Goal: Task Accomplishment & Management: Complete application form

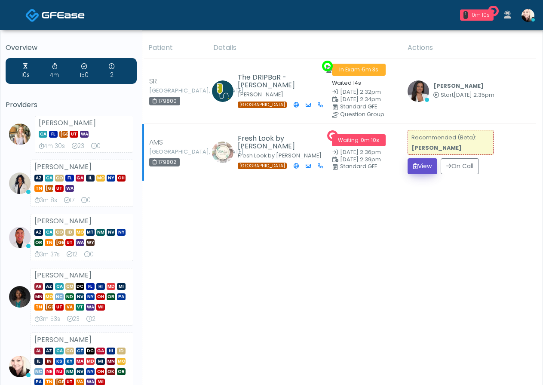
click at [432, 164] on button "View" at bounding box center [422, 166] width 30 height 16
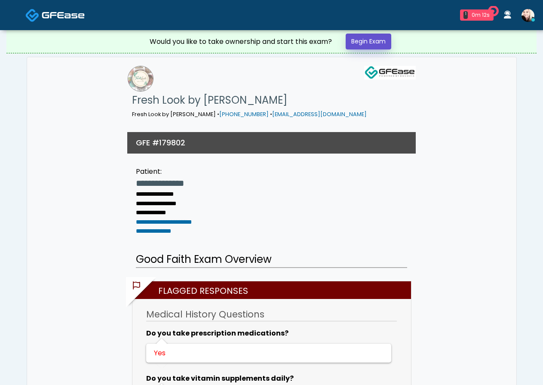
click at [361, 45] on link "Begin Exam" at bounding box center [369, 42] width 46 height 16
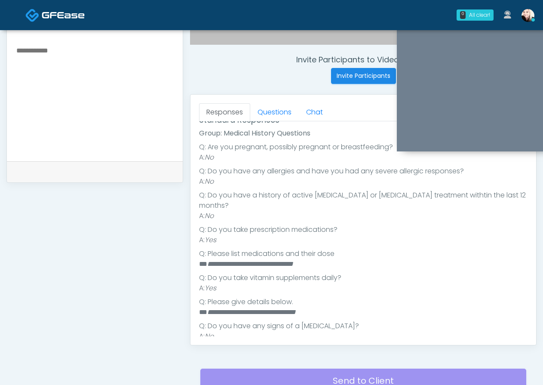
scroll to position [311, 0]
click at [259, 108] on link "Questions" at bounding box center [274, 113] width 49 height 18
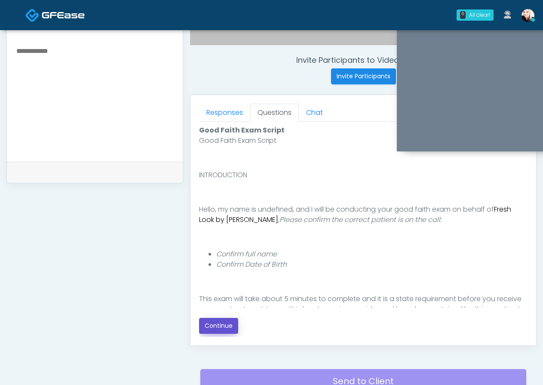
click at [214, 323] on button "Continue" at bounding box center [218, 326] width 39 height 16
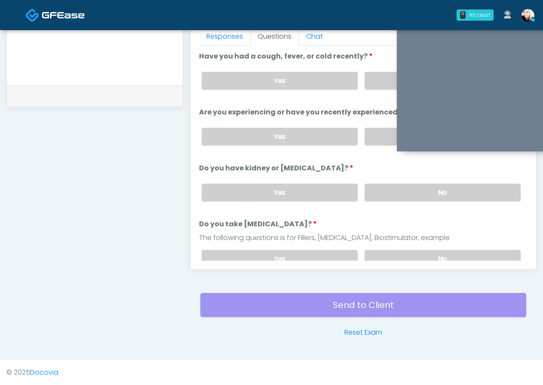
click at [415, 262] on div "Responses Questions Chat Good Faith Exam Script Good Faith Exam Script INTRODUC…" at bounding box center [363, 144] width 346 height 250
click at [415, 258] on label "No" at bounding box center [442, 259] width 156 height 18
click at [415, 184] on label "No" at bounding box center [442, 193] width 156 height 18
click at [405, 194] on label "No" at bounding box center [442, 193] width 156 height 18
click at [385, 146] on div "Yes No" at bounding box center [361, 136] width 333 height 31
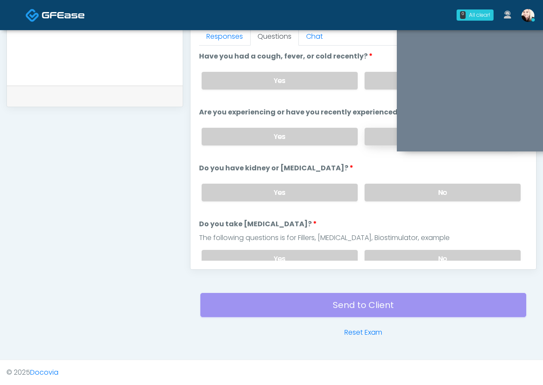
click at [383, 129] on label "No" at bounding box center [442, 137] width 156 height 18
click at [383, 91] on div "Yes No" at bounding box center [361, 80] width 333 height 31
click at [385, 81] on label "No" at bounding box center [442, 81] width 156 height 18
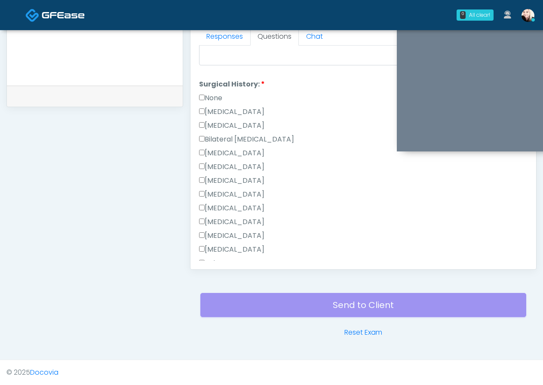
scroll to position [432, 0]
click at [206, 99] on label "None" at bounding box center [210, 98] width 23 height 10
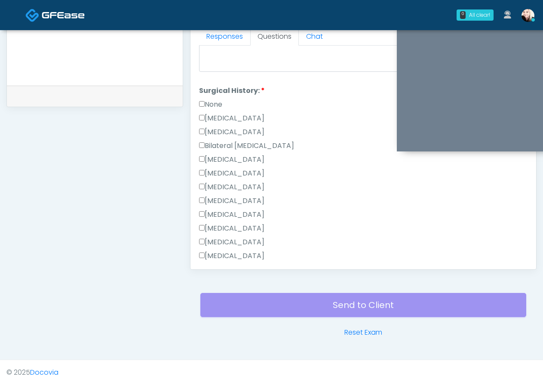
scroll to position [467, 0]
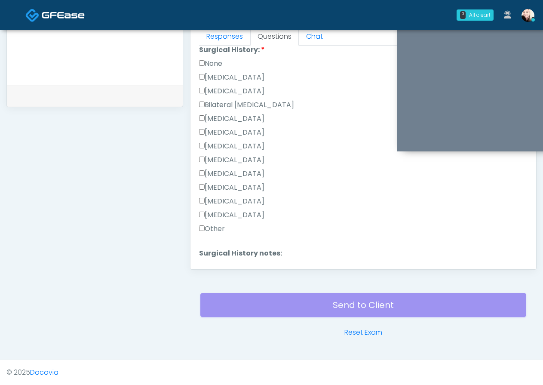
click at [207, 213] on label "Tonsillectomy" at bounding box center [231, 215] width 65 height 10
click at [207, 224] on label "Other" at bounding box center [212, 229] width 26 height 10
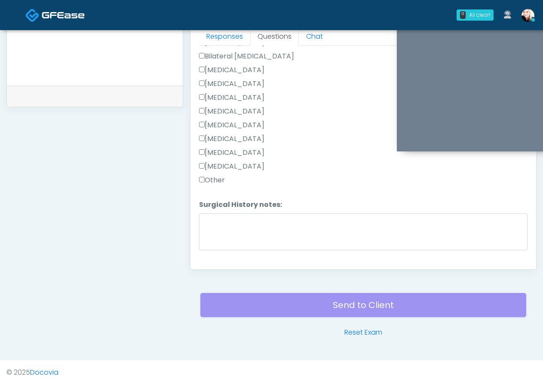
scroll to position [533, 0]
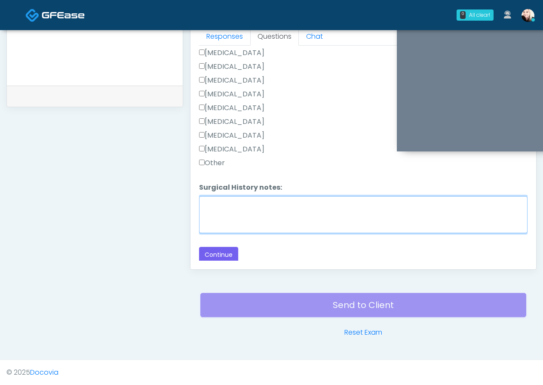
click at [211, 222] on textarea "Surgical History notes:" at bounding box center [363, 214] width 328 height 37
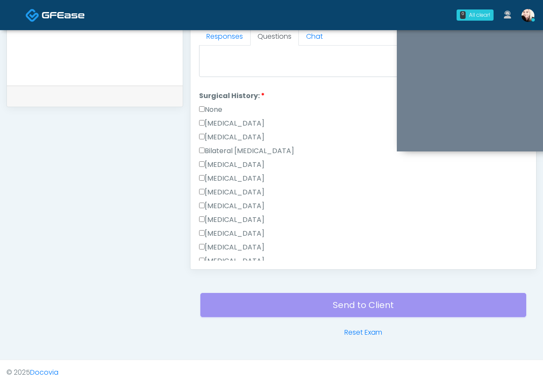
scroll to position [398, 0]
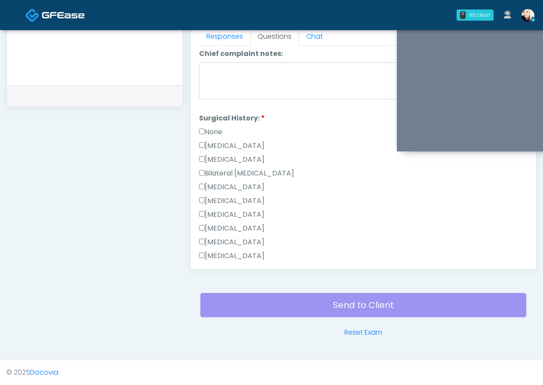
type textarea "**********"
click at [225, 160] on label "Hysterectomy" at bounding box center [231, 159] width 65 height 10
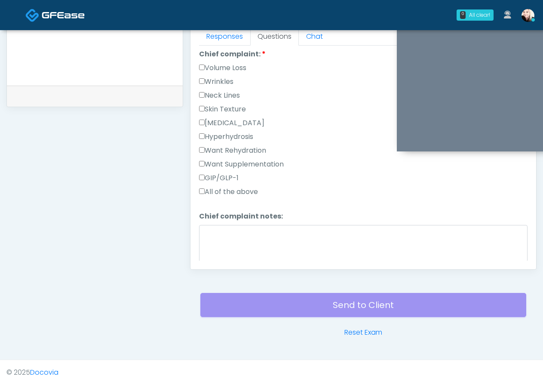
scroll to position [234, 0]
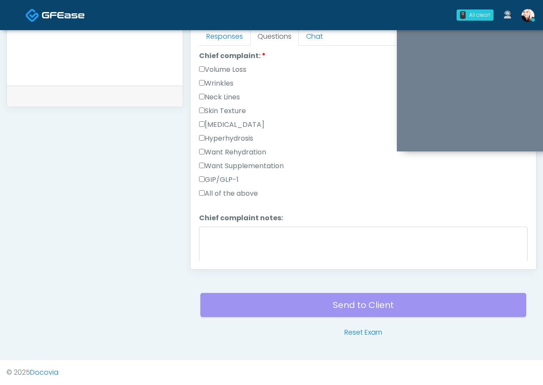
click at [205, 159] on div "Want Rehydration" at bounding box center [363, 154] width 328 height 14
click at [205, 154] on label "Want Rehydration" at bounding box center [232, 152] width 67 height 10
click at [205, 165] on label "Want Supplementation" at bounding box center [241, 166] width 85 height 10
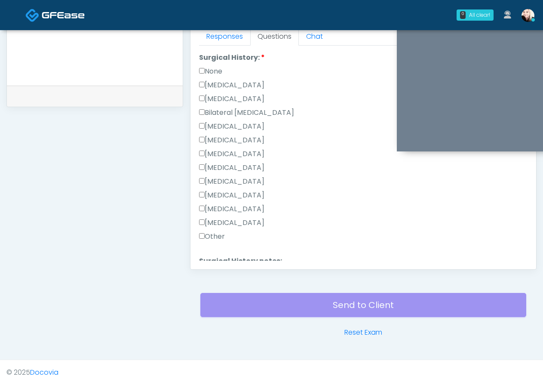
scroll to position [533, 0]
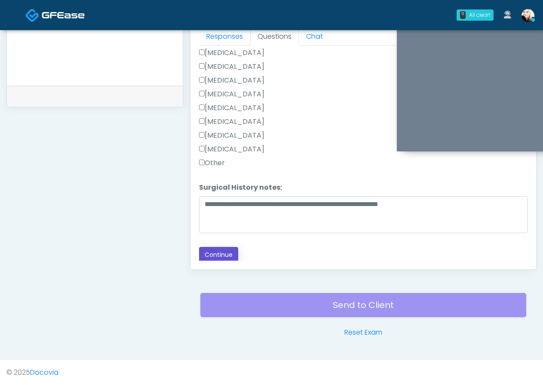
click at [218, 257] on button "Continue" at bounding box center [218, 255] width 39 height 16
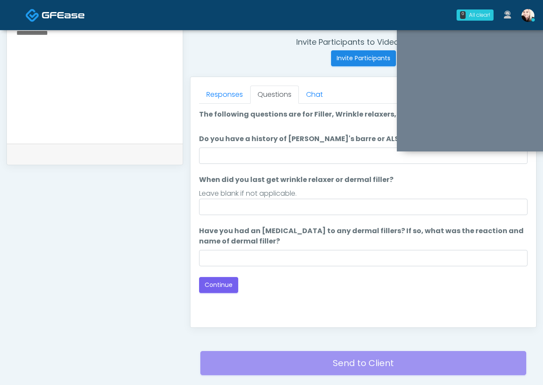
scroll to position [328, 0]
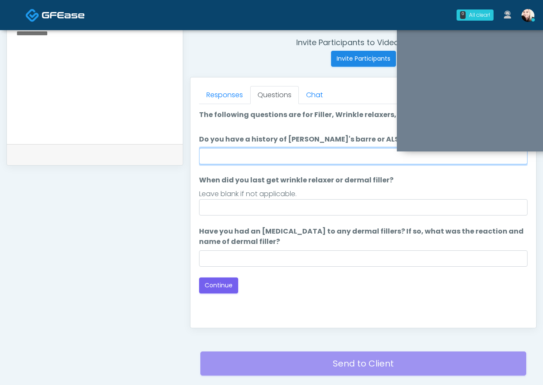
click at [245, 153] on input "Do you have a history of [PERSON_NAME]'s barre or ALS? If so, please provide de…" at bounding box center [363, 156] width 328 height 16
type input "****"
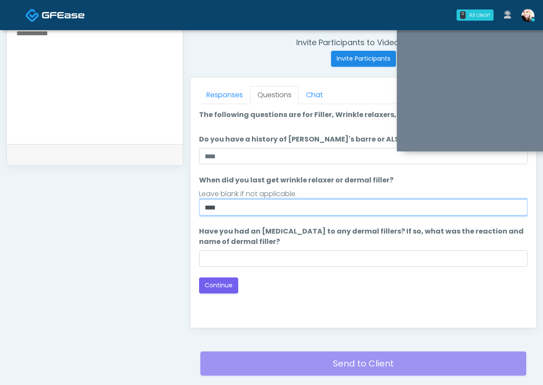
type input "****"
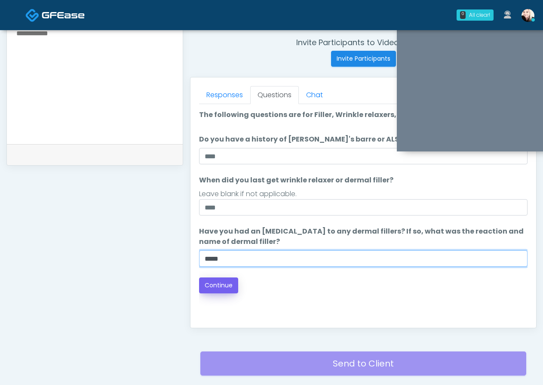
type input "****"
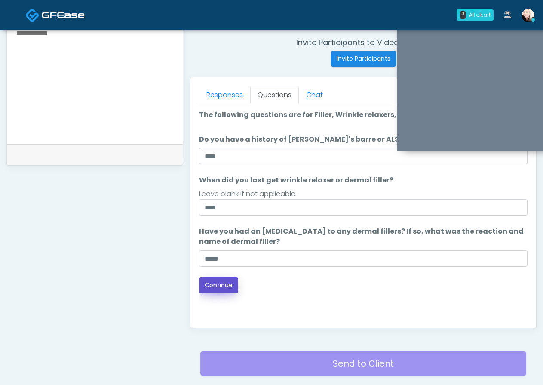
click at [229, 278] on button "Continue" at bounding box center [218, 285] width 39 height 16
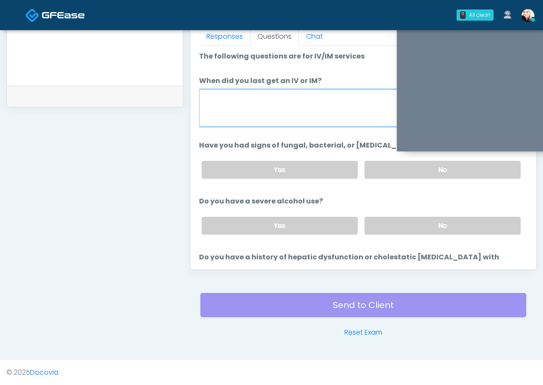
click at [316, 96] on textarea "When did you last get an IV or IM?" at bounding box center [363, 107] width 328 height 37
click at [390, 166] on label "No" at bounding box center [442, 170] width 156 height 18
click at [311, 100] on textarea "When did you last get an IV or IM?" at bounding box center [363, 107] width 328 height 37
click at [432, 225] on label "No" at bounding box center [442, 226] width 156 height 18
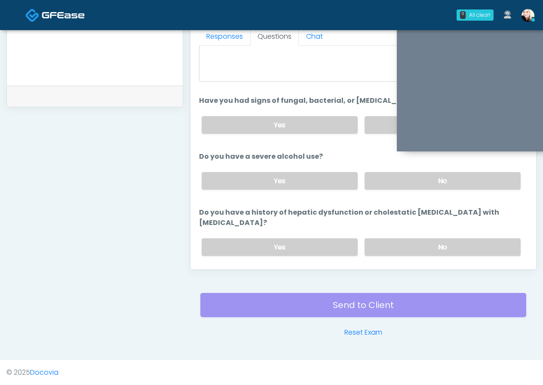
scroll to position [46, 0]
click at [306, 41] on link "Chat" at bounding box center [314, 37] width 31 height 18
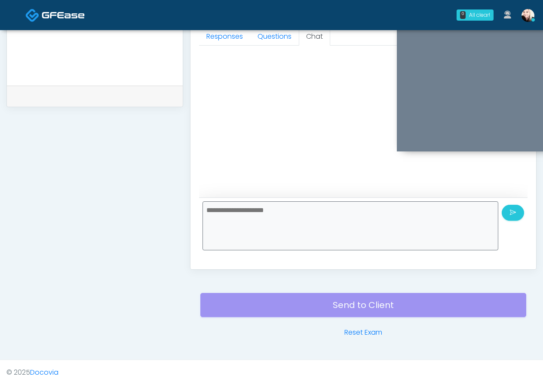
scroll to position [0, 0]
click at [288, 40] on link "Questions" at bounding box center [274, 37] width 49 height 18
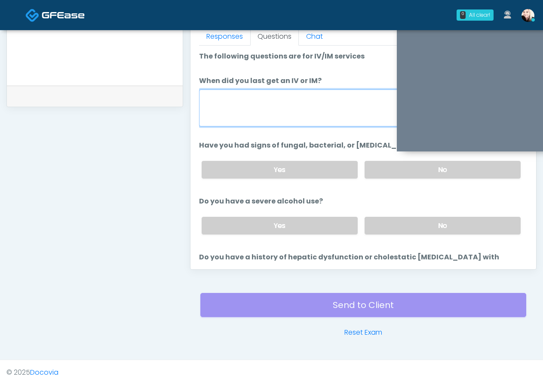
click at [293, 90] on textarea "When did you last get an IV or IM?" at bounding box center [363, 107] width 328 height 37
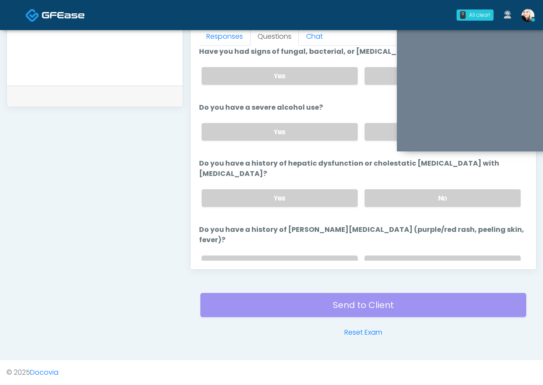
scroll to position [95, 0]
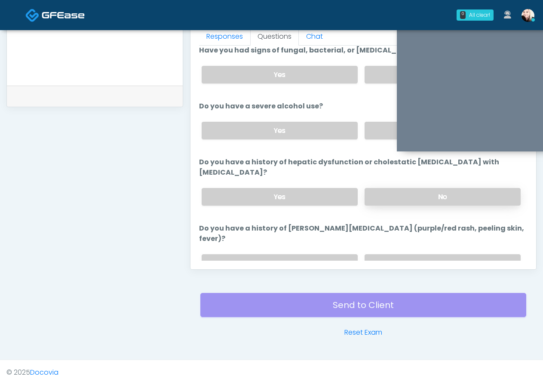
type textarea "****"
click at [374, 188] on label "No" at bounding box center [442, 197] width 156 height 18
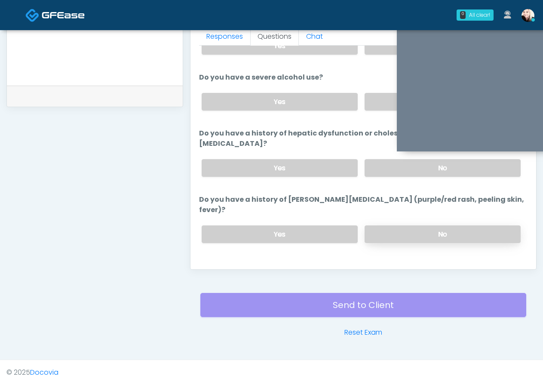
click at [377, 225] on label "No" at bounding box center [442, 234] width 156 height 18
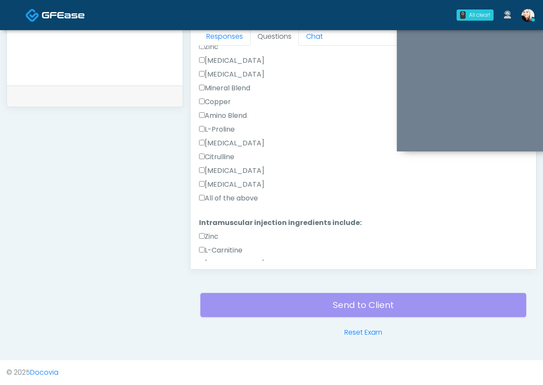
scroll to position [671, 0]
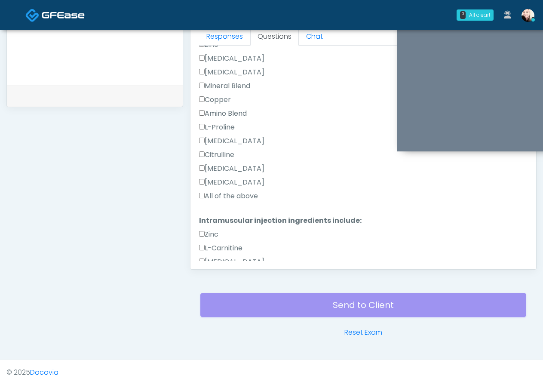
click at [208, 191] on label "All of the above" at bounding box center [228, 196] width 59 height 10
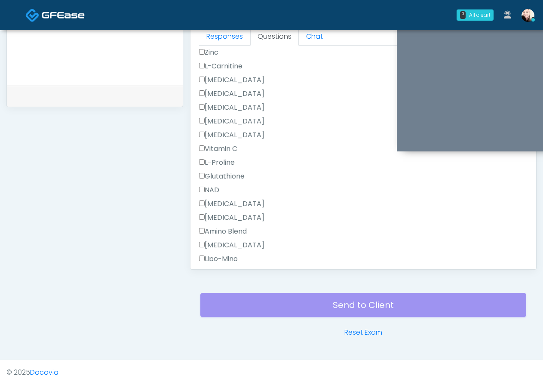
scroll to position [933, 0]
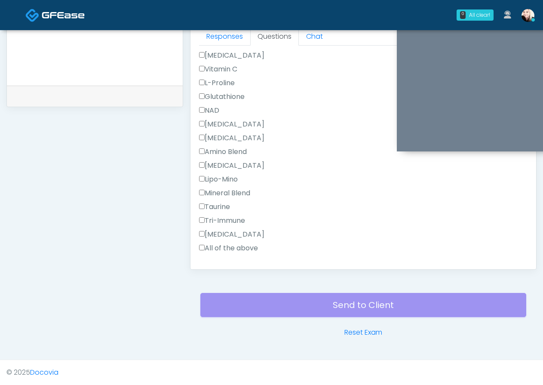
click at [211, 267] on button "Continue" at bounding box center [218, 275] width 39 height 16
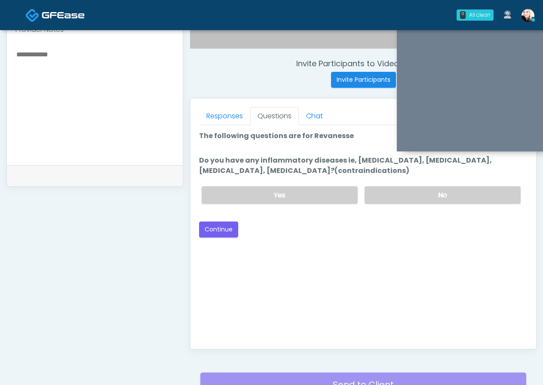
scroll to position [306, 0]
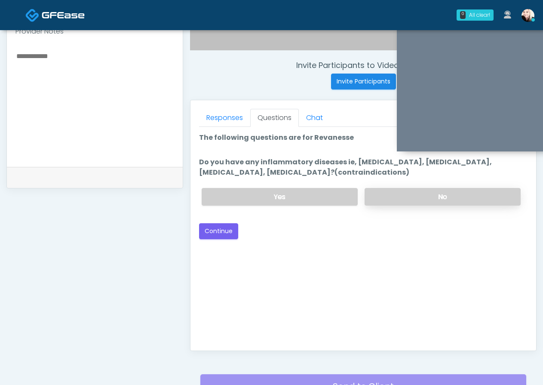
click at [394, 194] on label "No" at bounding box center [442, 197] width 156 height 18
click at [222, 227] on button "Continue" at bounding box center [218, 231] width 39 height 16
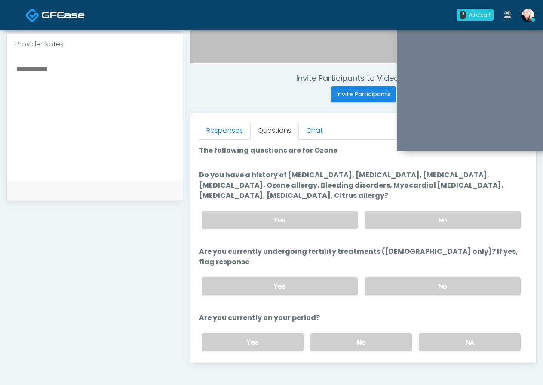
scroll to position [292, 0]
click at [407, 224] on label "No" at bounding box center [442, 220] width 156 height 18
click at [411, 279] on label "No" at bounding box center [442, 287] width 156 height 18
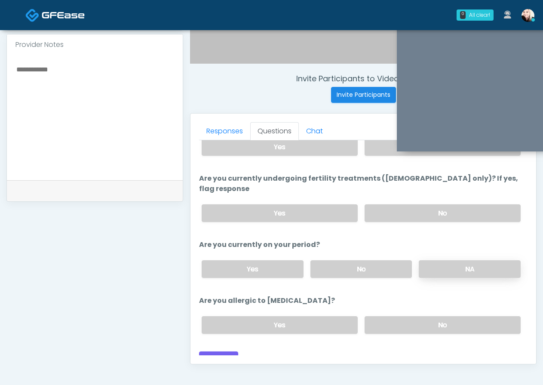
click at [441, 260] on label "NA" at bounding box center [470, 269] width 102 height 18
click at [384, 316] on label "No" at bounding box center [442, 325] width 156 height 18
click at [209, 351] on button "Continue" at bounding box center [218, 359] width 39 height 16
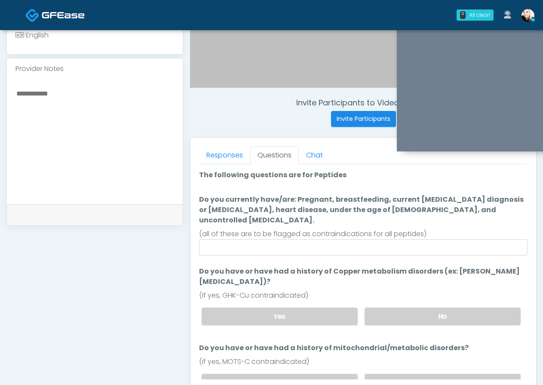
scroll to position [266, 0]
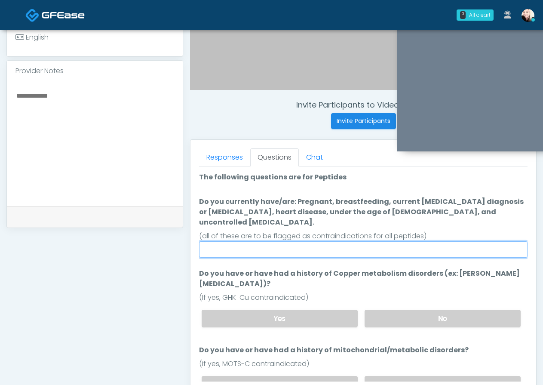
click at [297, 245] on input "Do you currently have/are: Pregnant, breastfeeding, current cancer diagnosis or…" at bounding box center [363, 249] width 328 height 16
type input "**"
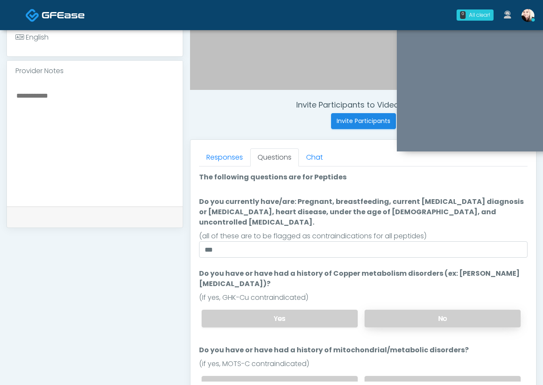
click at [378, 309] on label "No" at bounding box center [442, 318] width 156 height 18
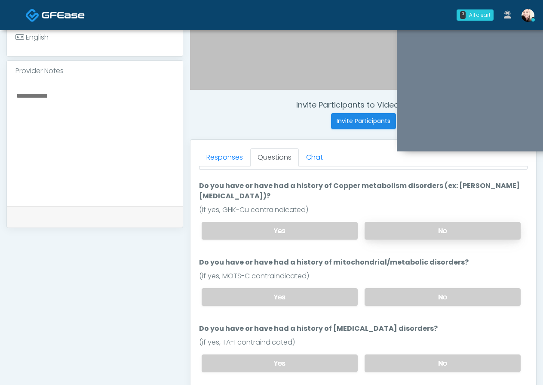
scroll to position [89, 0]
click at [378, 292] on ol "The following questions are for Peptides The following questions are for Peptid…" at bounding box center [363, 301] width 328 height 437
click at [382, 287] on label "No" at bounding box center [442, 296] width 156 height 18
click at [390, 353] on label "No" at bounding box center [442, 362] width 156 height 18
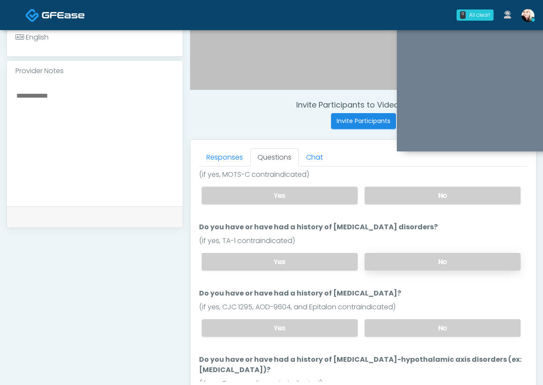
scroll to position [201, 0]
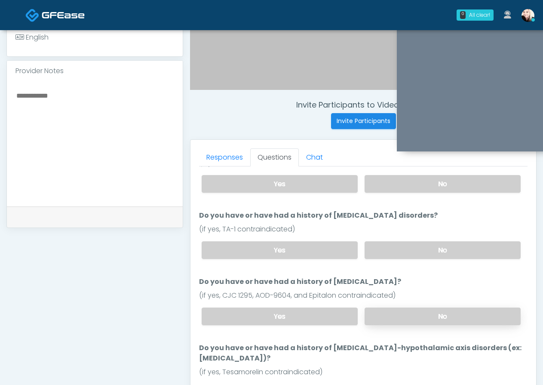
click at [387, 307] on label "No" at bounding box center [442, 316] width 156 height 18
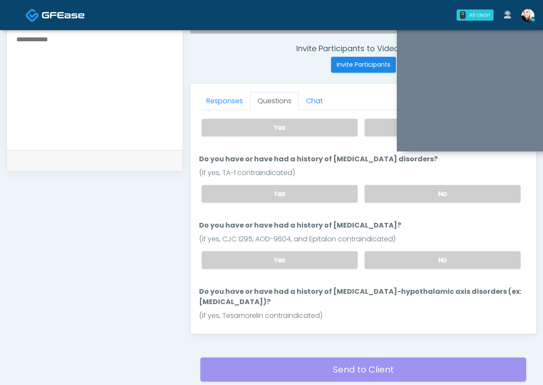
scroll to position [327, 0]
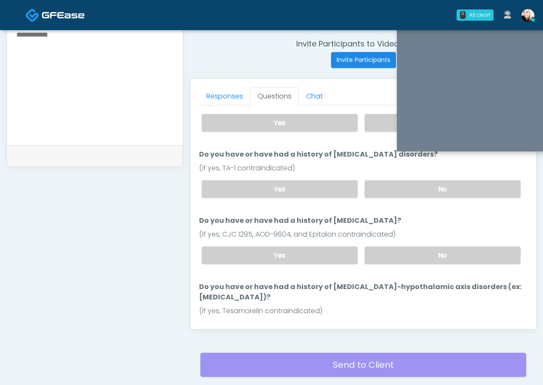
drag, startPoint x: 268, startPoint y: 197, endPoint x: 392, endPoint y: 196, distance: 124.2
click at [392, 215] on label "Do you have or have had a history of endocrine disorders?" at bounding box center [300, 220] width 202 height 10
click at [397, 323] on label "No" at bounding box center [442, 332] width 156 height 18
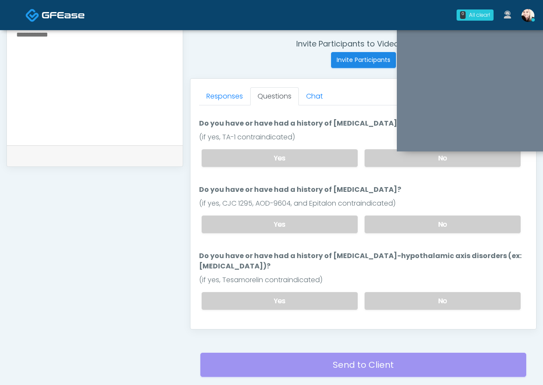
click at [216, 327] on button "Continue" at bounding box center [218, 335] width 39 height 16
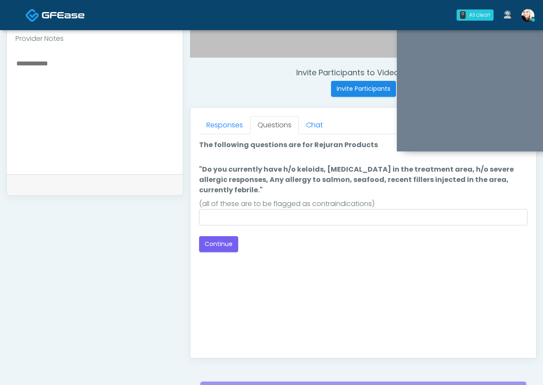
scroll to position [266, 0]
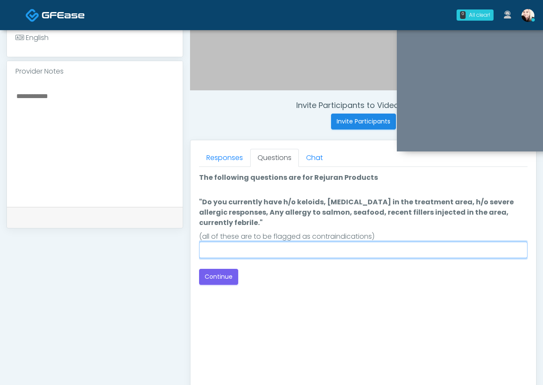
click at [288, 255] on input ""Do you currently have h/o keloids, skin infection in the treatment area, h/o s…" at bounding box center [363, 250] width 328 height 16
type input "**"
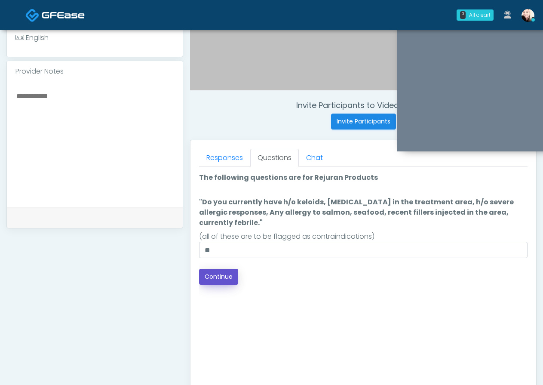
click at [220, 281] on button "Continue" at bounding box center [218, 277] width 39 height 16
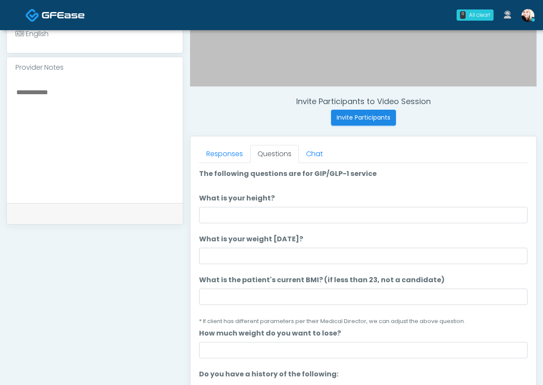
scroll to position [276, 0]
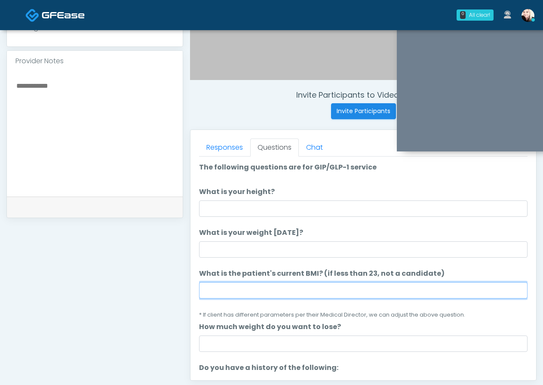
click at [330, 295] on input "What is the patient's current BMI? (if less than 23, not a candidate)" at bounding box center [363, 290] width 328 height 16
paste input "****"
type input "****"
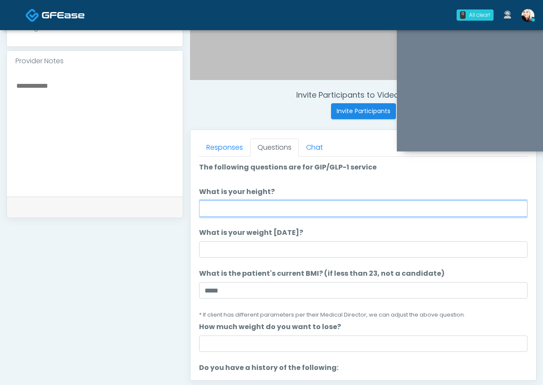
click at [240, 207] on input "What is your height?" at bounding box center [363, 208] width 328 height 16
type input "****"
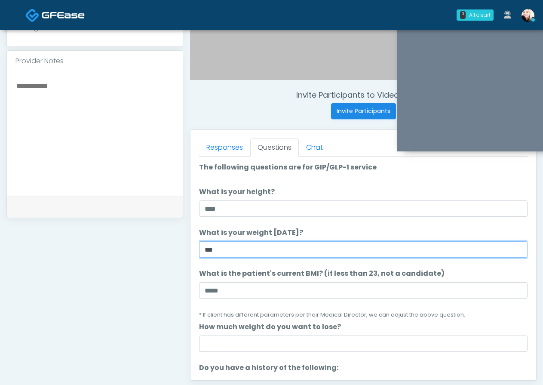
scroll to position [122, 0]
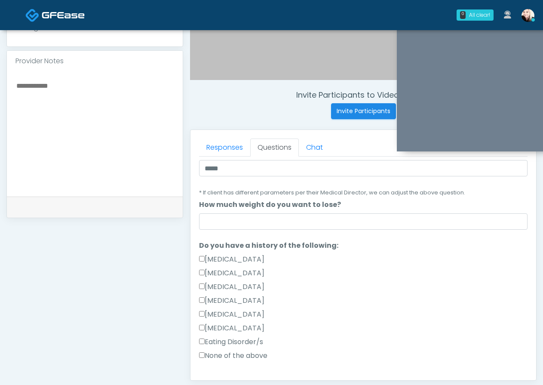
type input "***"
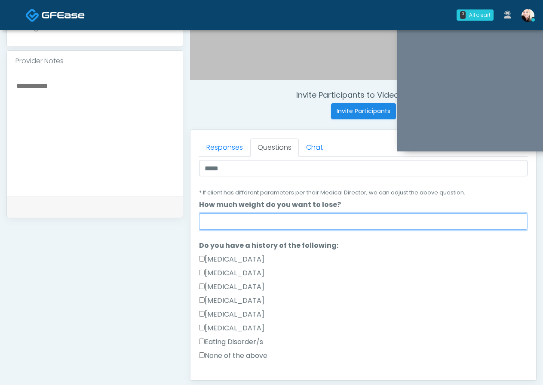
click at [248, 224] on input "How much weight do you want to lose?" at bounding box center [363, 221] width 328 height 16
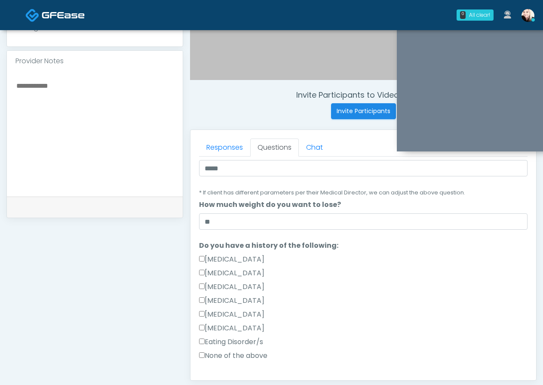
click at [225, 365] on ol "The following questions are for GIP/GLP-1 service The following questions are f…" at bounding box center [363, 375] width 328 height 670
click at [225, 358] on label "None of the above" at bounding box center [233, 355] width 68 height 10
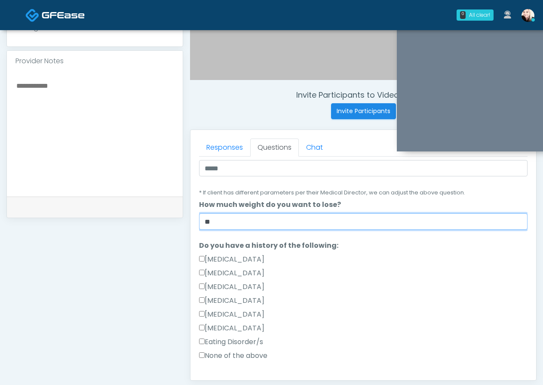
click at [230, 215] on input "**" at bounding box center [363, 221] width 328 height 16
click at [230, 221] on input "**" at bounding box center [363, 221] width 328 height 16
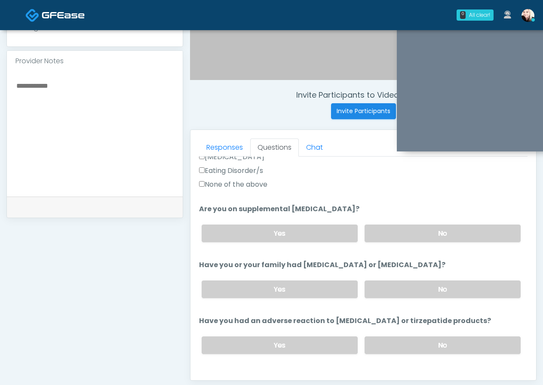
scroll to position [301, 0]
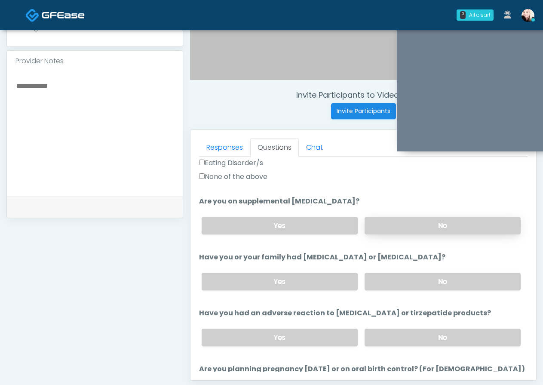
type input "***"
click at [380, 230] on label "No" at bounding box center [442, 226] width 156 height 18
click at [379, 266] on div "Yes No" at bounding box center [361, 281] width 333 height 31
click at [379, 275] on label "No" at bounding box center [442, 282] width 156 height 18
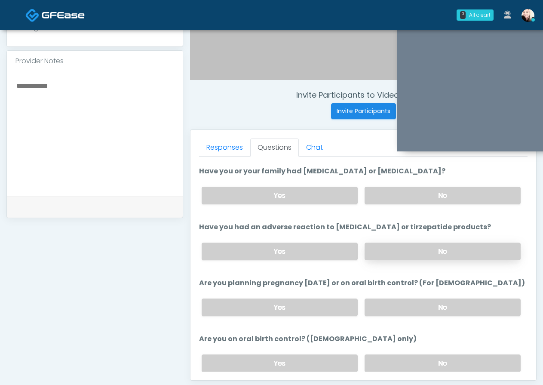
click at [390, 248] on label "No" at bounding box center [442, 251] width 156 height 18
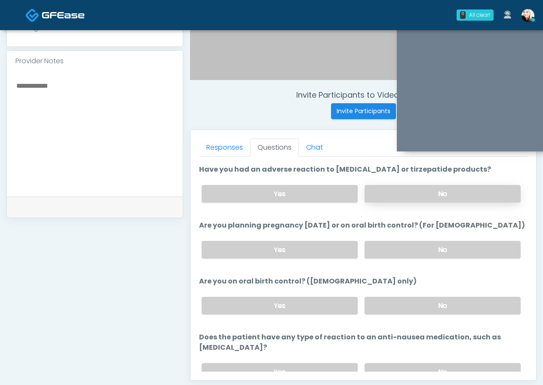
click at [390, 248] on label "No" at bounding box center [442, 250] width 156 height 18
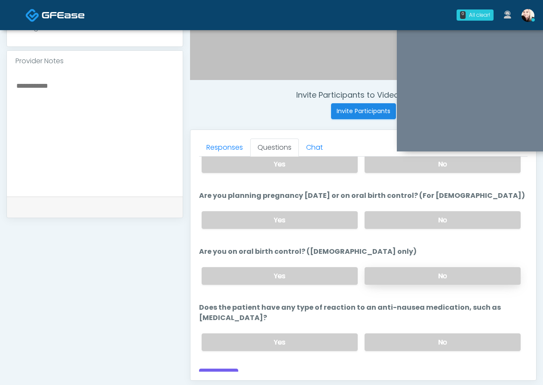
click at [389, 279] on label "No" at bounding box center [442, 276] width 156 height 18
click at [388, 336] on label "No" at bounding box center [442, 342] width 156 height 18
click at [221, 368] on button "Continue" at bounding box center [218, 376] width 39 height 16
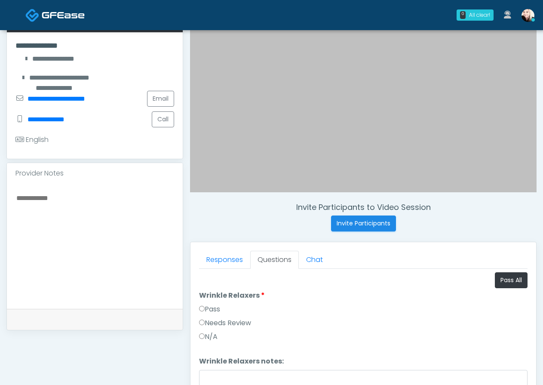
scroll to position [169, 0]
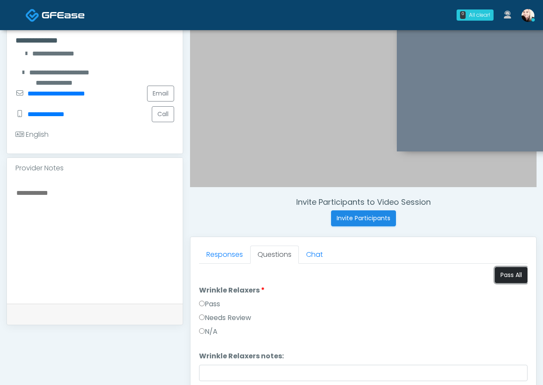
click at [505, 276] on button "Pass All" at bounding box center [511, 275] width 33 height 16
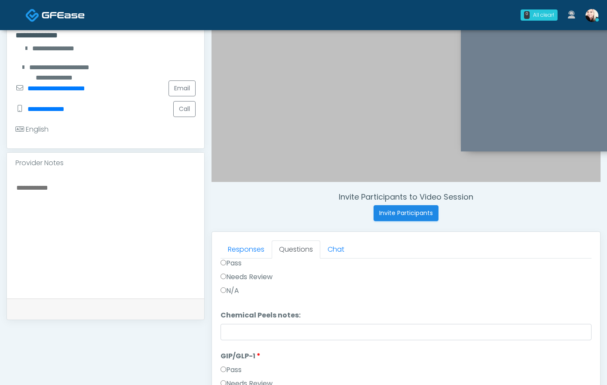
scroll to position [387, 0]
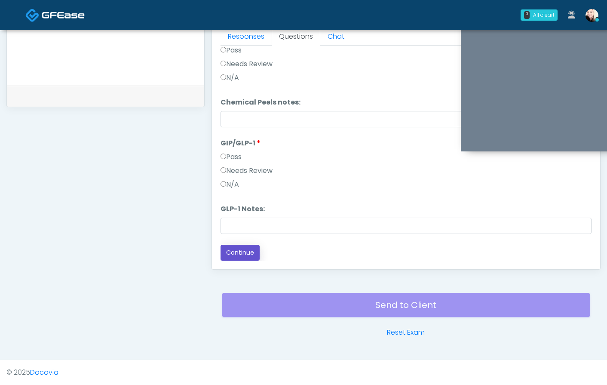
click at [247, 254] on button "Continue" at bounding box center [239, 253] width 39 height 16
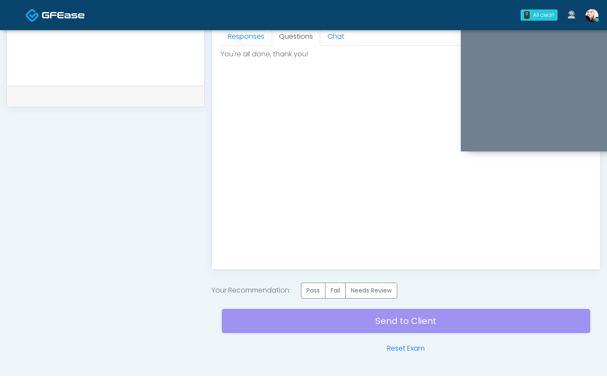
click at [410, 305] on div "Send to Client Reset Exam" at bounding box center [406, 325] width 368 height 55
click at [315, 291] on label "Pass" at bounding box center [313, 290] width 24 height 16
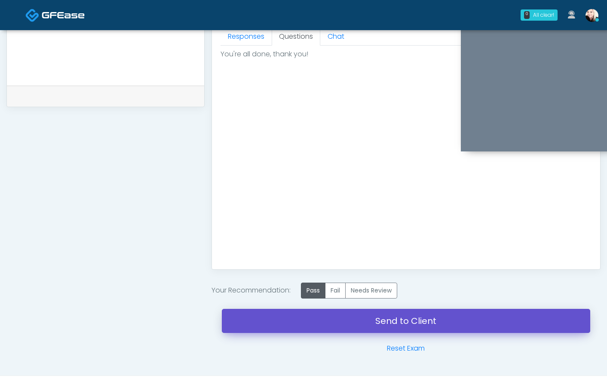
click at [390, 321] on link "Send to Client" at bounding box center [406, 321] width 368 height 24
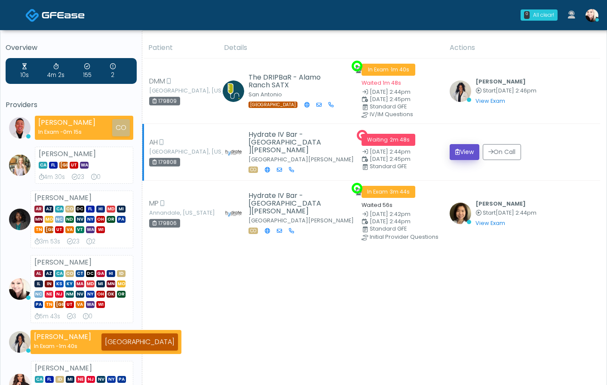
click at [462, 153] on button "View" at bounding box center [465, 152] width 30 height 16
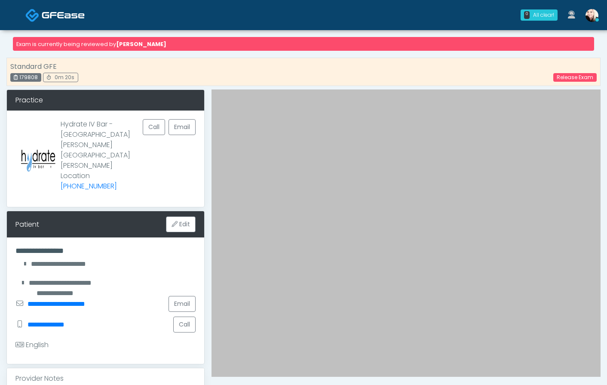
click at [59, 7] on link at bounding box center [54, 15] width 59 height 28
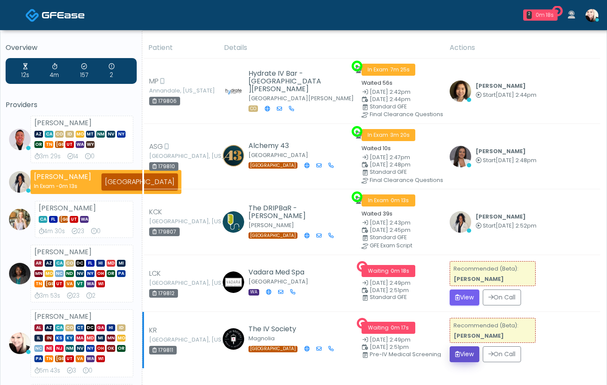
click at [461, 353] on button "View" at bounding box center [465, 354] width 30 height 16
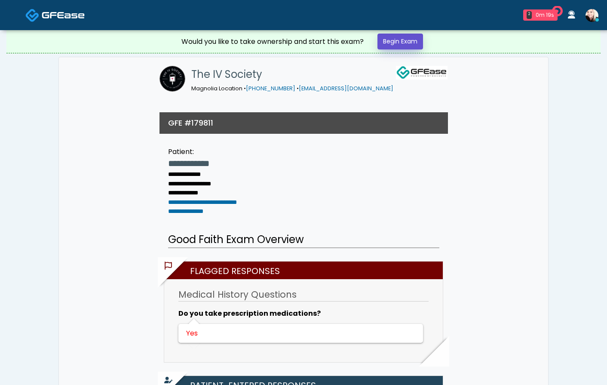
click at [386, 39] on link "Begin Exam" at bounding box center [400, 42] width 46 height 16
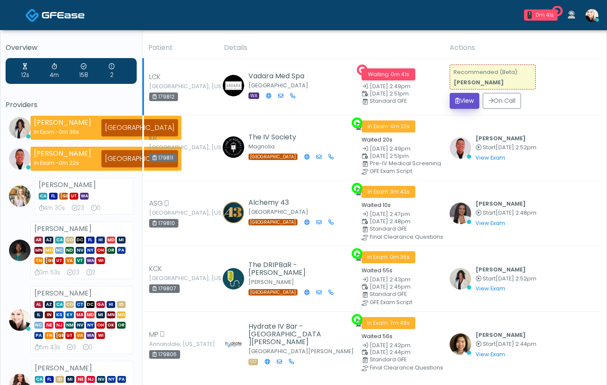
click at [469, 102] on button "View" at bounding box center [465, 101] width 30 height 16
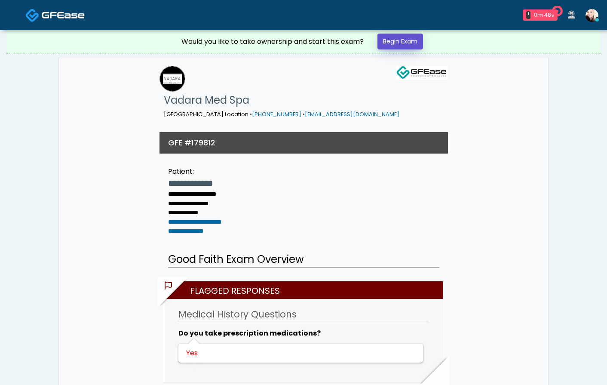
click at [408, 42] on link "Begin Exam" at bounding box center [400, 42] width 46 height 16
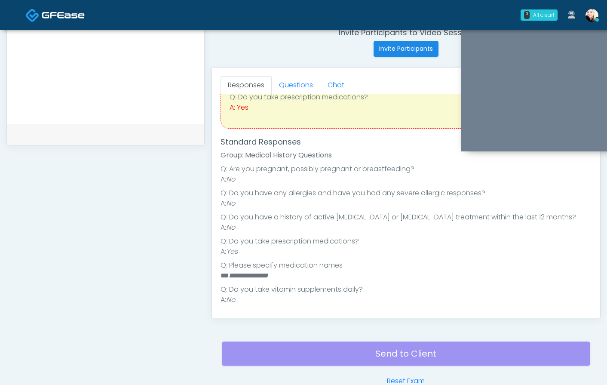
scroll to position [53, 0]
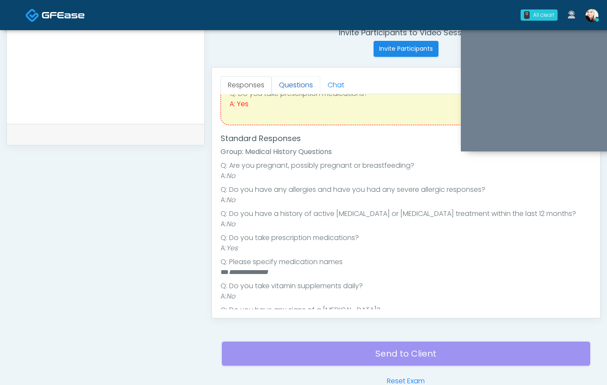
click at [294, 88] on link "Questions" at bounding box center [296, 85] width 49 height 18
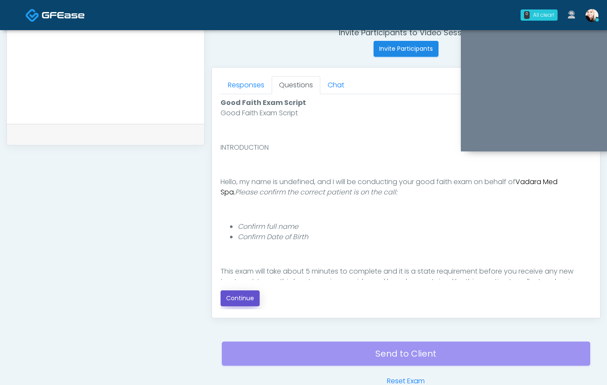
click at [225, 296] on button "Continue" at bounding box center [239, 298] width 39 height 16
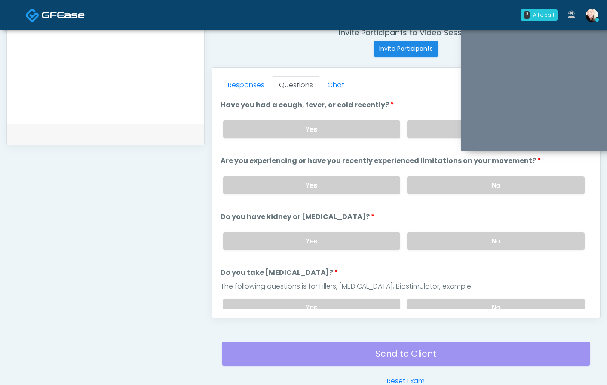
scroll to position [387, 0]
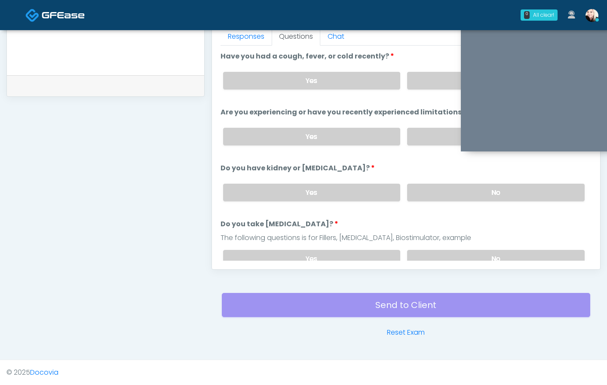
click at [417, 180] on div "Yes No" at bounding box center [403, 192] width 375 height 31
click at [417, 192] on label "No" at bounding box center [496, 193] width 178 height 18
click at [426, 135] on label "No" at bounding box center [496, 137] width 178 height 18
click at [427, 79] on label "No" at bounding box center [496, 81] width 178 height 18
click at [435, 254] on label "No" at bounding box center [496, 259] width 178 height 18
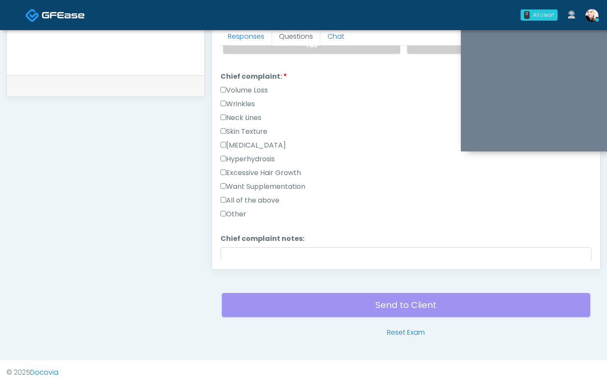
scroll to position [533, 0]
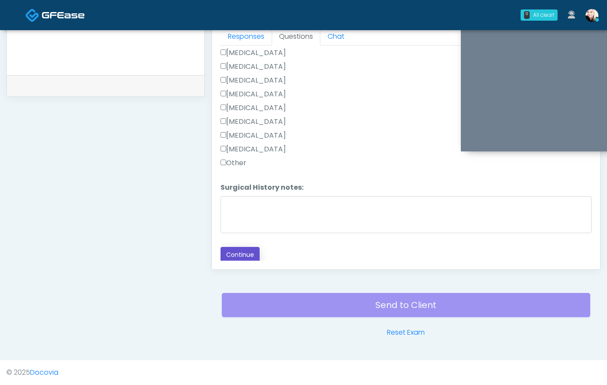
click at [244, 249] on button "Continue" at bounding box center [239, 255] width 39 height 16
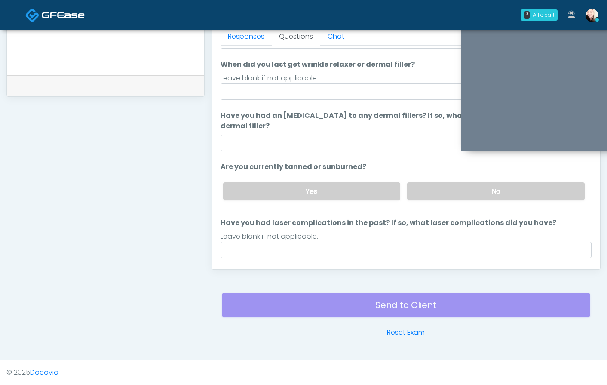
scroll to position [0, 0]
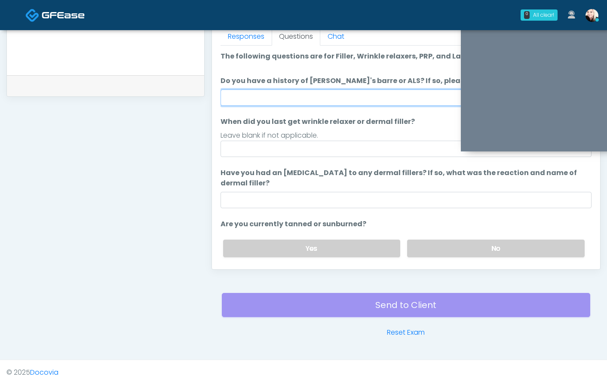
click at [287, 98] on input "Do you have a history of [PERSON_NAME]'s barre or ALS? If so, please provide de…" at bounding box center [405, 97] width 371 height 16
type input "*"
type input "****"
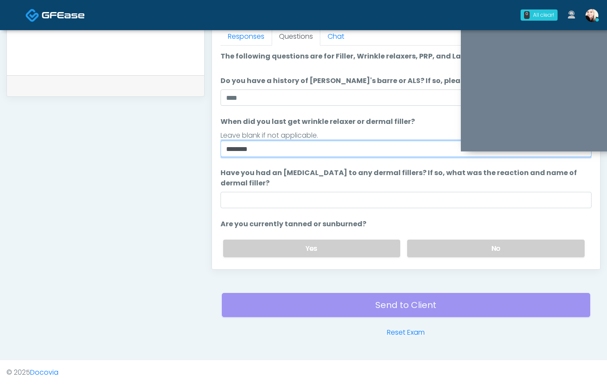
type input "*******"
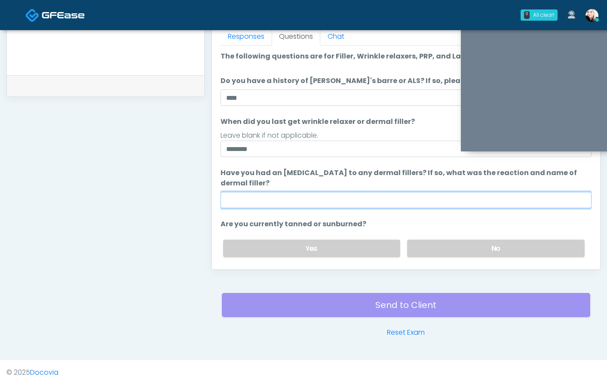
click at [263, 206] on input "Have you had an allergic response to any dermal fillers? If so, what was the re…" at bounding box center [405, 200] width 371 height 16
type input "****"
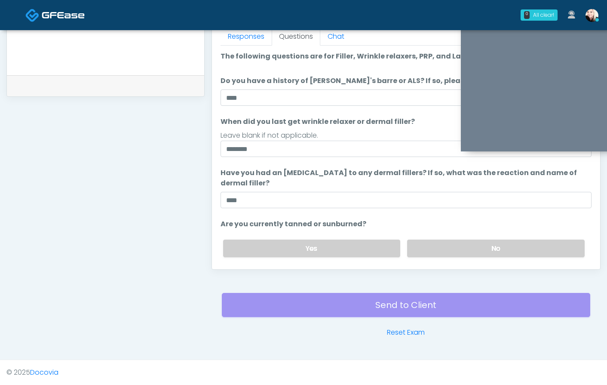
click at [438, 238] on div "Yes No" at bounding box center [403, 248] width 375 height 31
click at [438, 242] on label "No" at bounding box center [496, 248] width 178 height 18
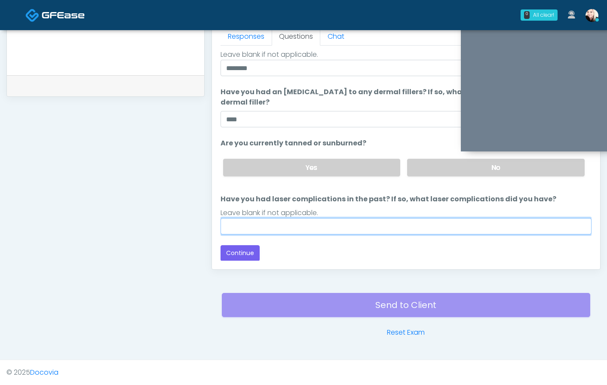
click at [401, 220] on input "Have you had laser complications in the past? If so, what laser complications d…" at bounding box center [405, 226] width 371 height 16
type input "****"
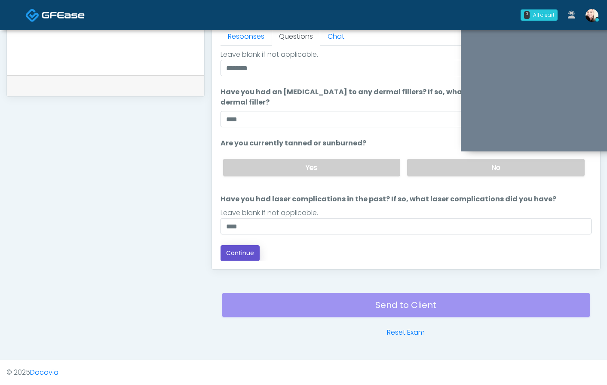
click at [244, 248] on button "Continue" at bounding box center [239, 253] width 39 height 16
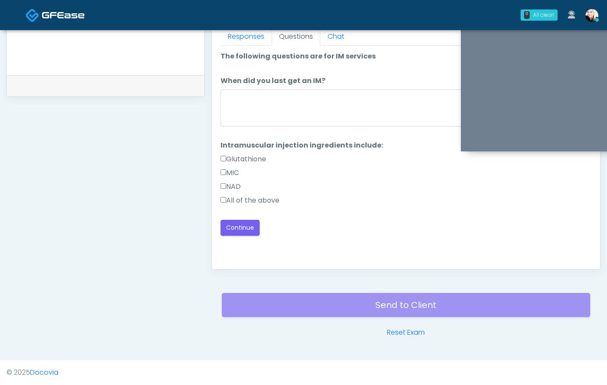
scroll to position [368, 0]
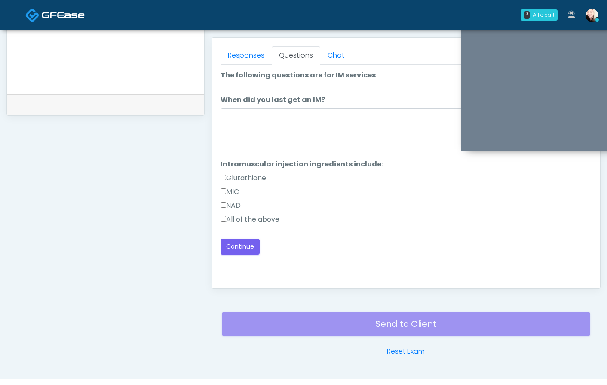
click at [247, 219] on label "All of the above" at bounding box center [249, 219] width 59 height 10
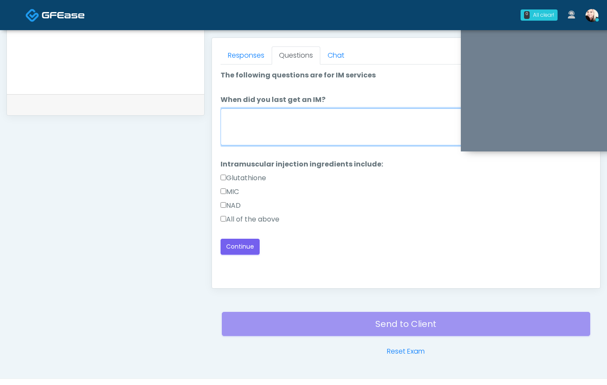
click at [285, 120] on textarea "When did you last get an IM?" at bounding box center [405, 126] width 371 height 37
type textarea "****"
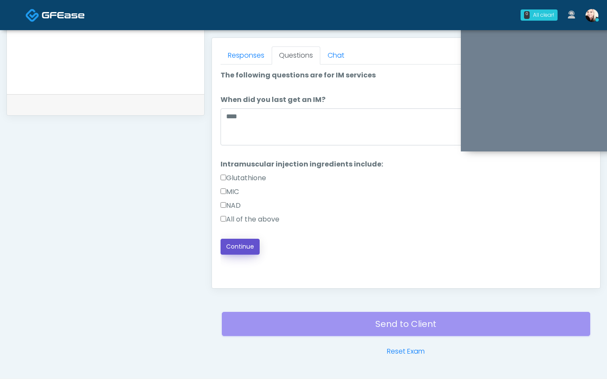
click at [245, 246] on button "Continue" at bounding box center [239, 247] width 39 height 16
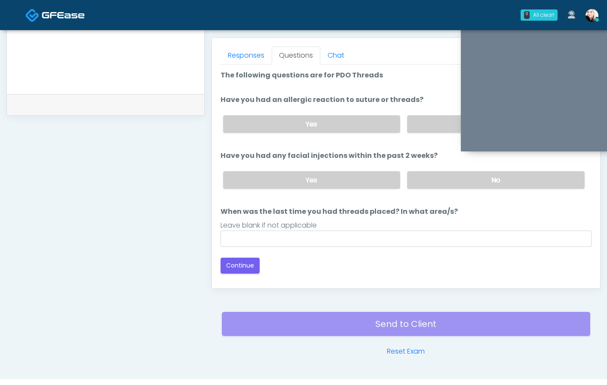
scroll to position [387, 0]
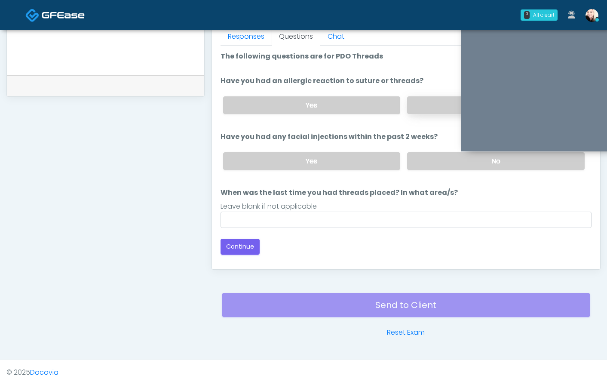
click at [421, 107] on label "No" at bounding box center [496, 105] width 178 height 18
click at [418, 155] on label "No" at bounding box center [496, 161] width 178 height 18
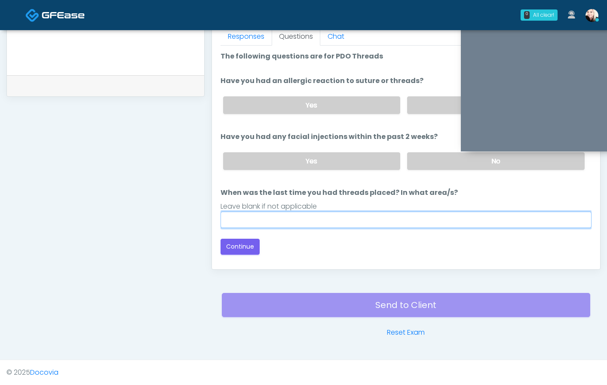
click at [356, 222] on input "When was the last time you had threads placed? In what area/s?" at bounding box center [405, 219] width 371 height 16
type input "****"
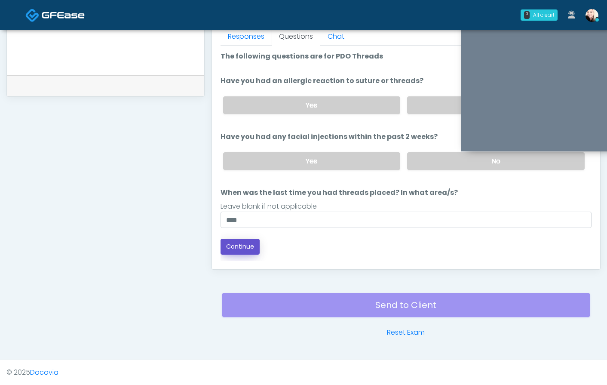
click at [230, 250] on button "Continue" at bounding box center [239, 247] width 39 height 16
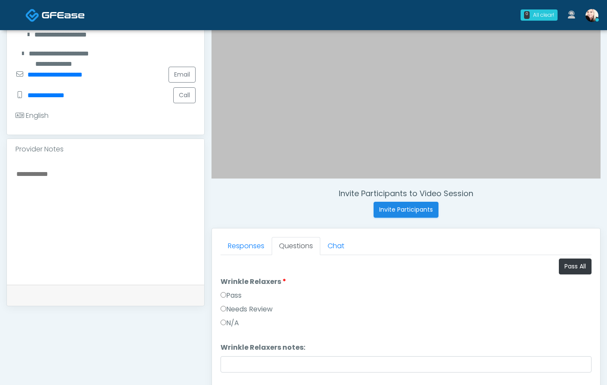
scroll to position [183, 0]
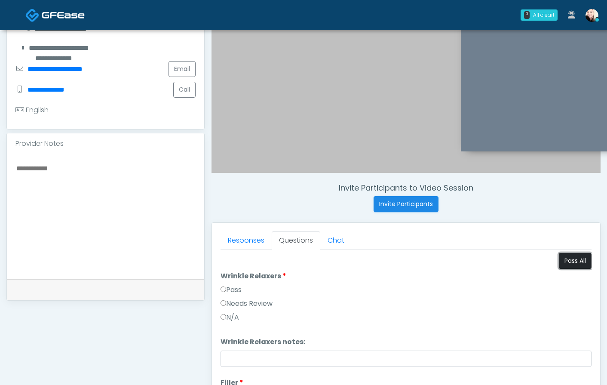
click at [570, 259] on button "Pass All" at bounding box center [575, 261] width 33 height 16
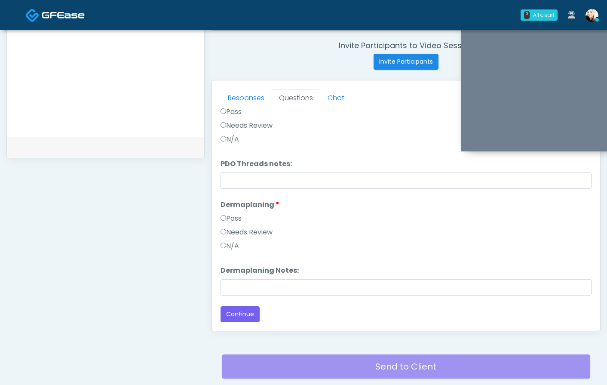
scroll to position [337, 0]
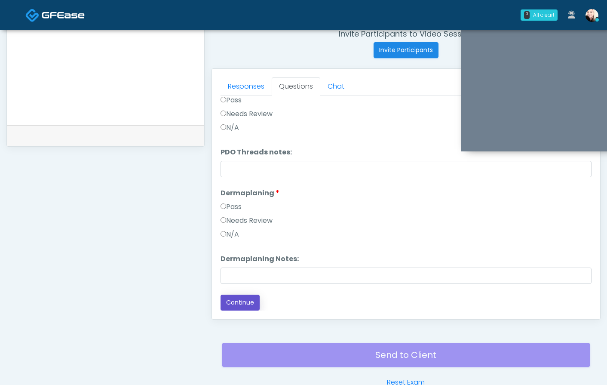
click at [251, 302] on button "Continue" at bounding box center [239, 302] width 39 height 16
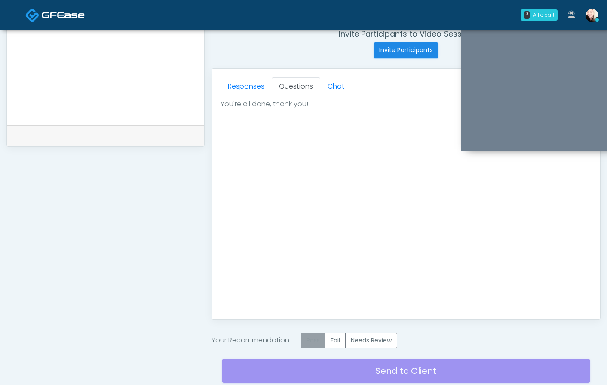
click at [311, 338] on label "Pass" at bounding box center [313, 340] width 24 height 16
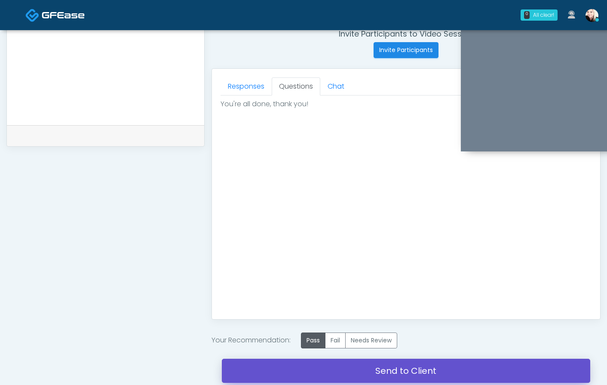
click at [383, 374] on link "Send to Client" at bounding box center [406, 370] width 368 height 24
